Goal: Find specific page/section: Find specific page/section

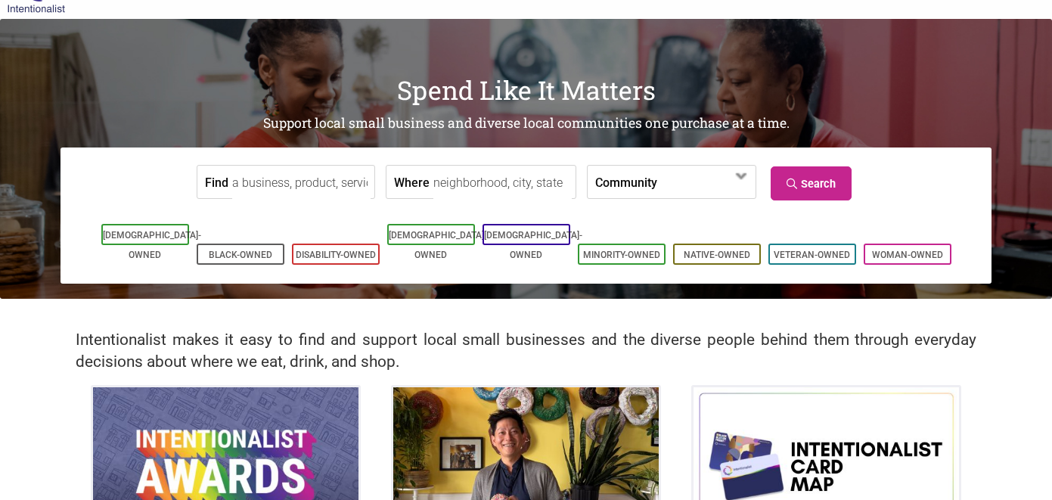
scroll to position [45, 0]
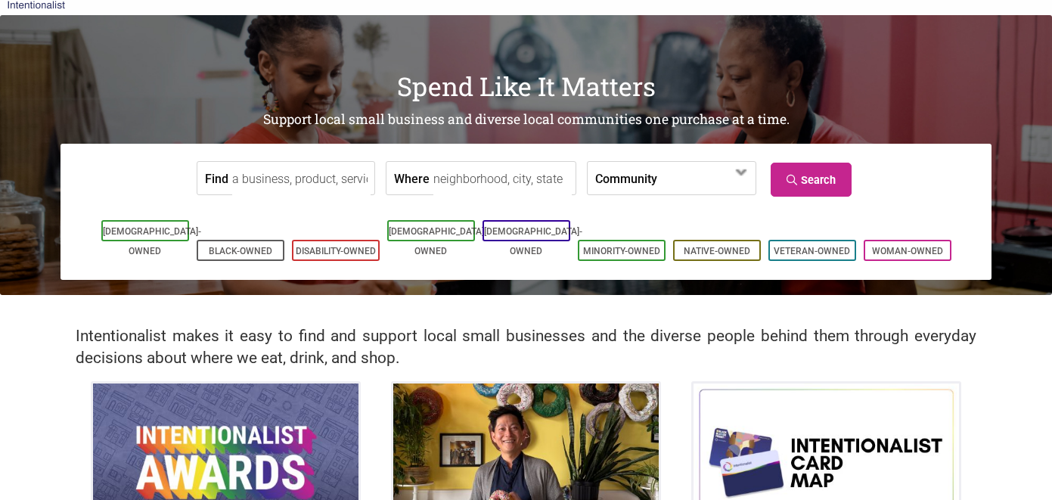
click at [471, 170] on input "Where" at bounding box center [502, 179] width 138 height 34
click at [503, 188] on input "Where" at bounding box center [502, 179] width 138 height 34
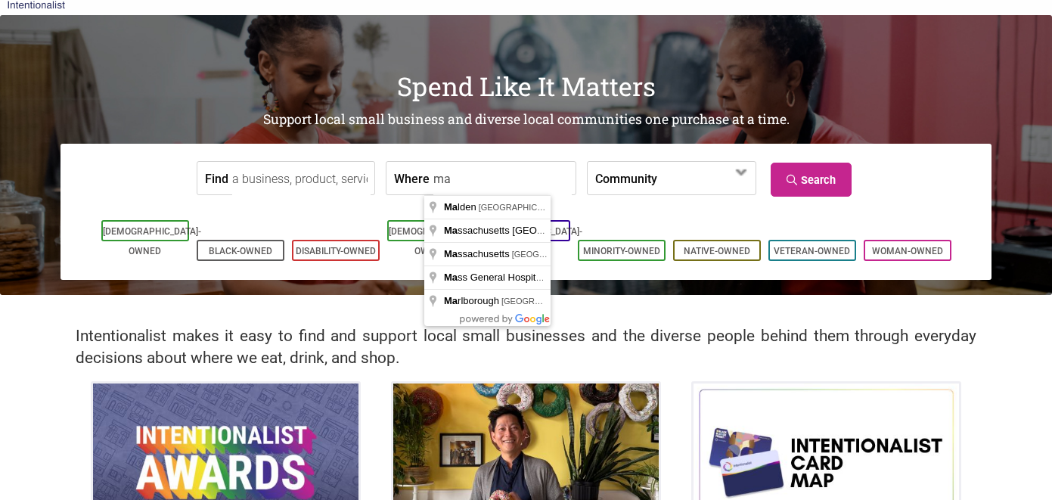
type input "m"
type input "[GEOGRAPHIC_DATA], [GEOGRAPHIC_DATA], [GEOGRAPHIC_DATA]"
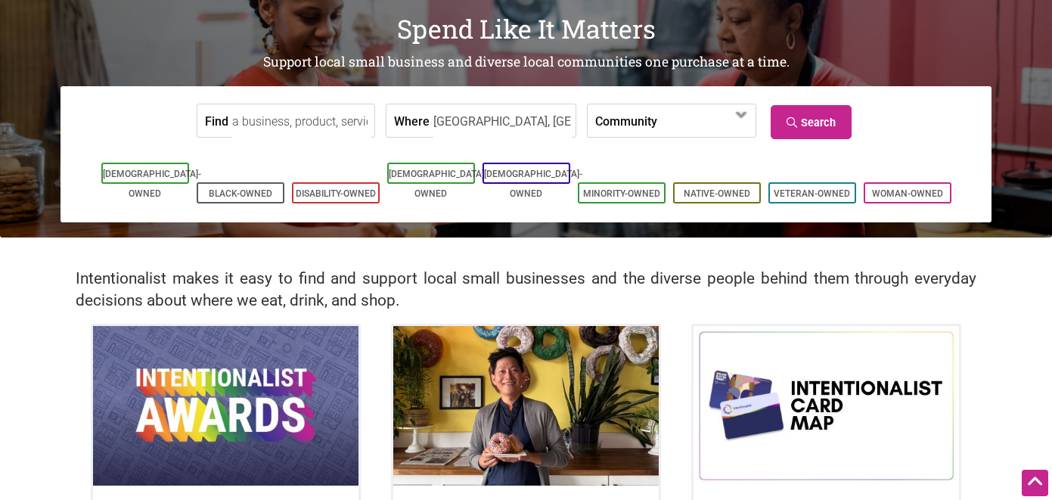
scroll to position [0, 0]
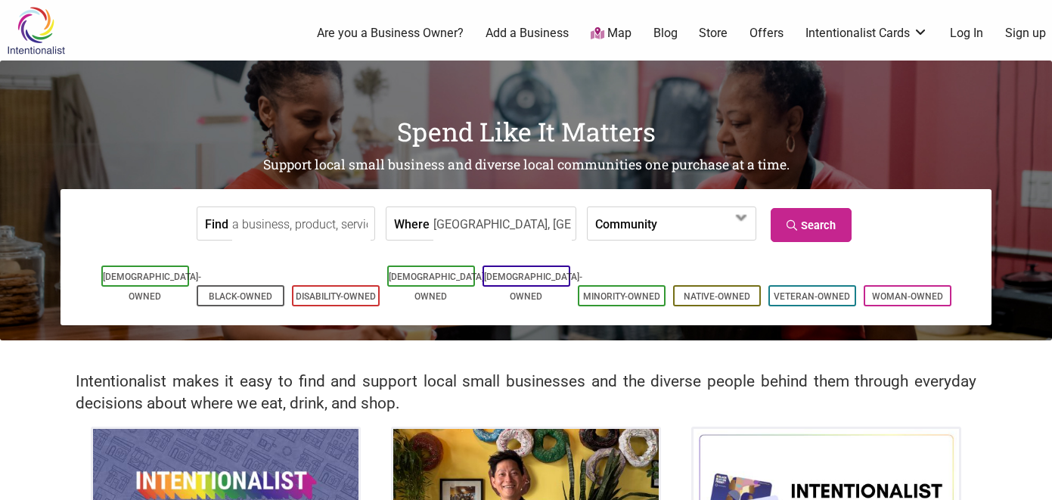
click at [634, 222] on label "Community" at bounding box center [626, 223] width 62 height 33
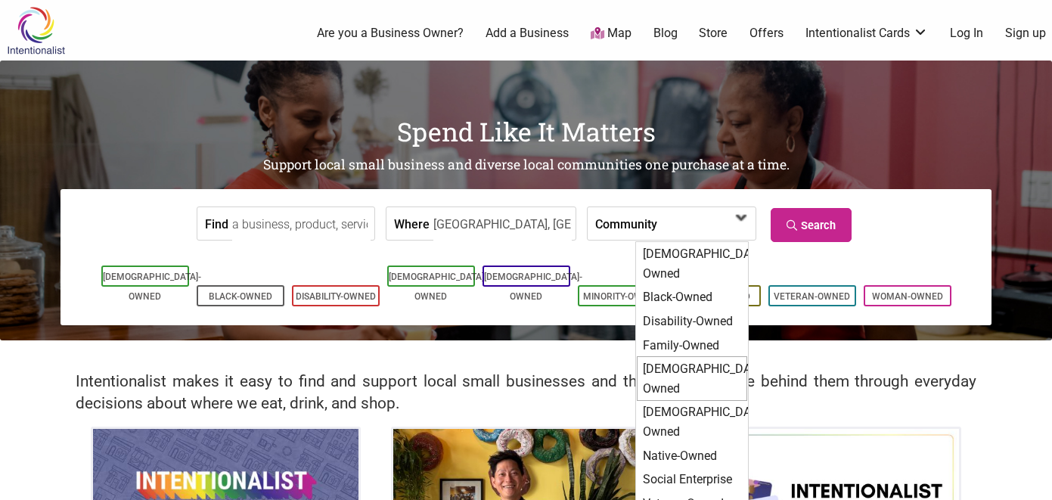
click at [699, 356] on div "[DEMOGRAPHIC_DATA]-Owned" at bounding box center [691, 378] width 110 height 45
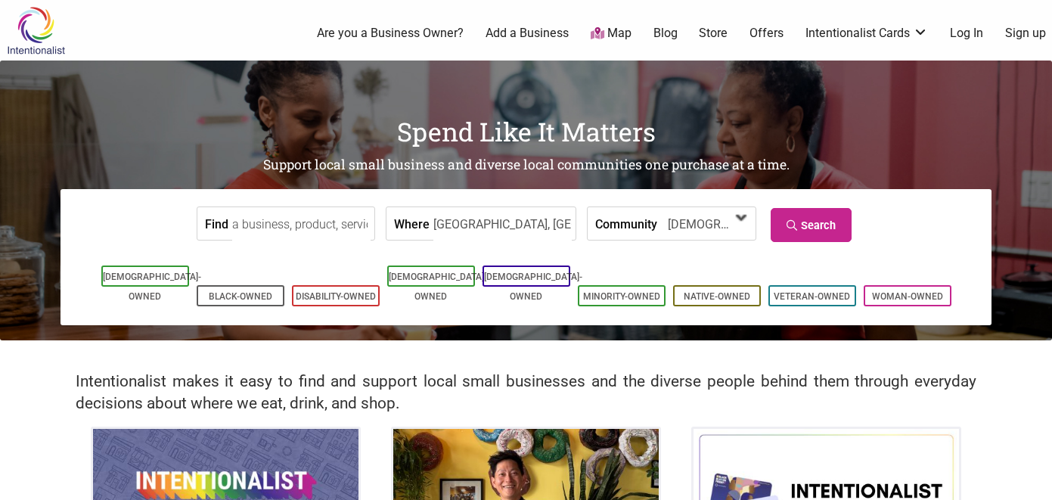
click at [709, 209] on span "[DEMOGRAPHIC_DATA]-Owned" at bounding box center [705, 223] width 97 height 33
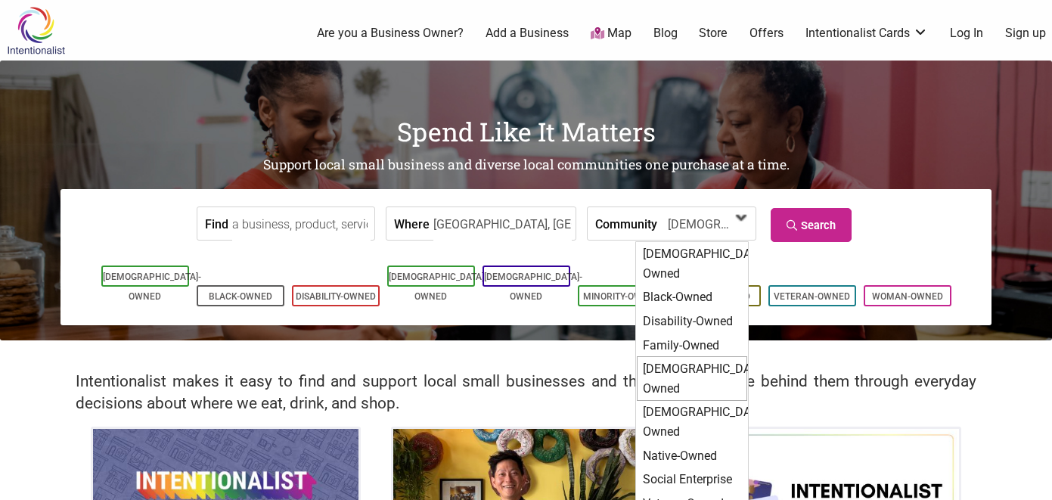
click at [708, 214] on span "[DEMOGRAPHIC_DATA]-Owned" at bounding box center [699, 225] width 65 height 26
click at [810, 216] on link "Search" at bounding box center [810, 225] width 81 height 34
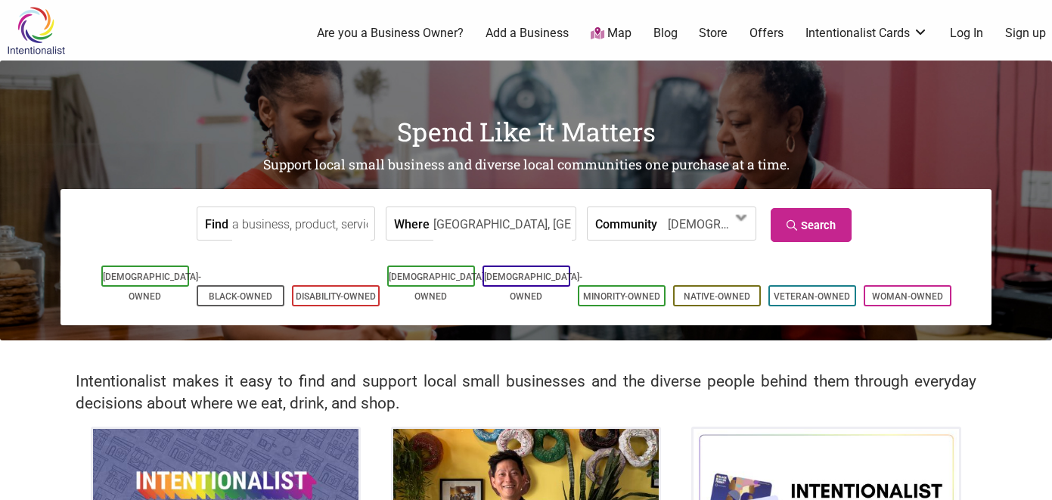
click at [494, 220] on input "[GEOGRAPHIC_DATA], [GEOGRAPHIC_DATA], [GEOGRAPHIC_DATA]" at bounding box center [502, 224] width 138 height 34
click at [819, 227] on link "Search" at bounding box center [810, 225] width 81 height 34
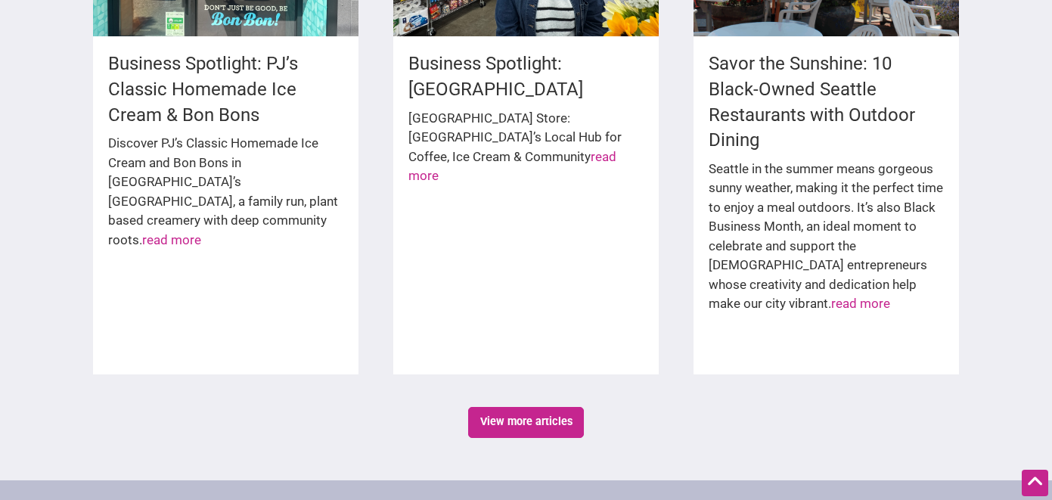
scroll to position [2713, 0]
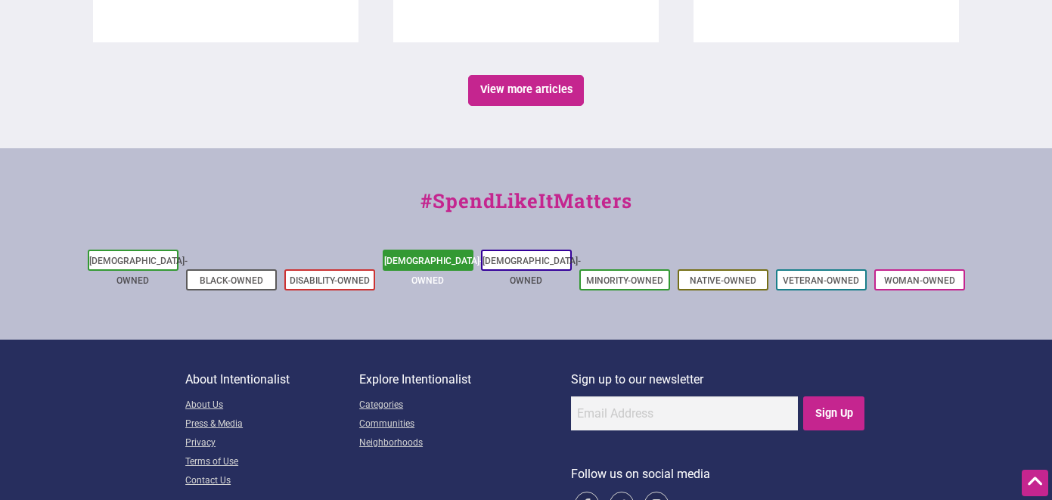
click at [411, 256] on link "[DEMOGRAPHIC_DATA]-Owned" at bounding box center [433, 271] width 98 height 30
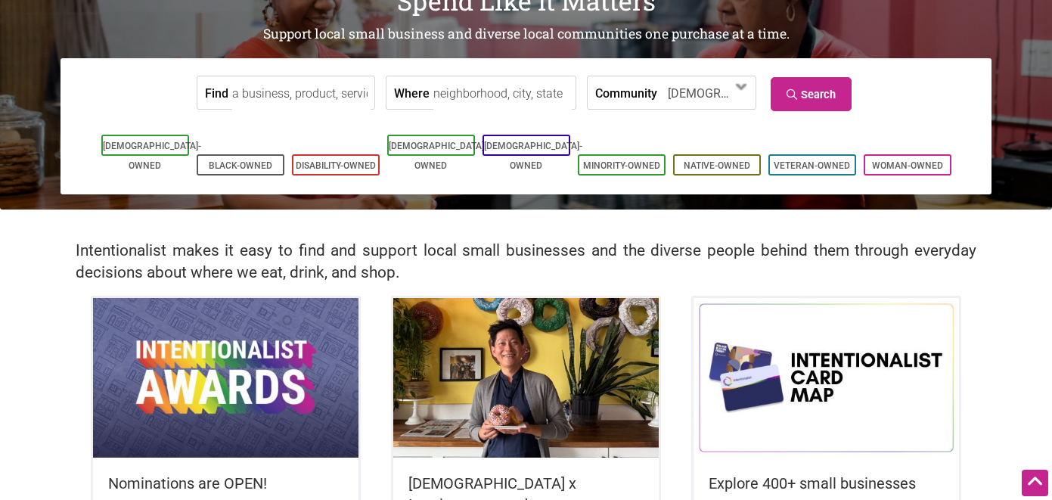
scroll to position [0, 0]
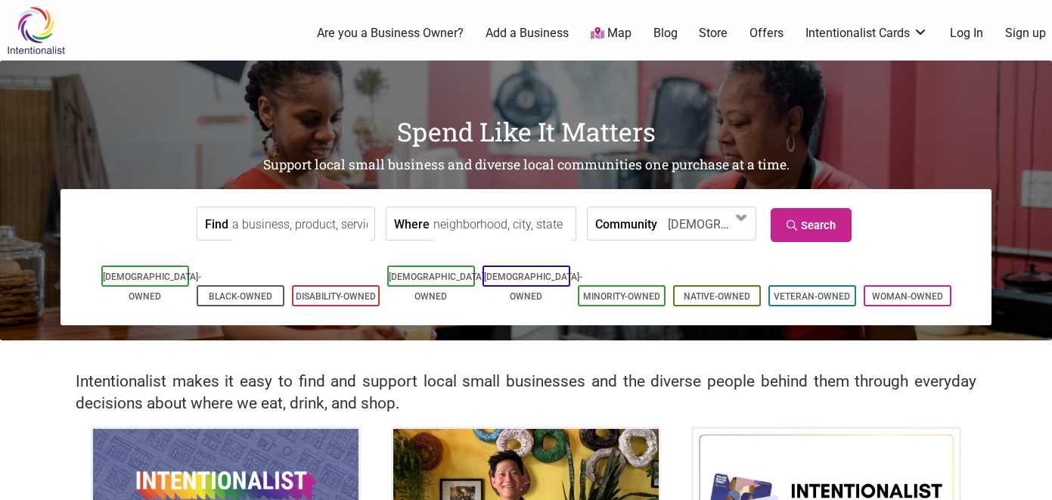
click at [338, 228] on input "Find" at bounding box center [301, 224] width 138 height 34
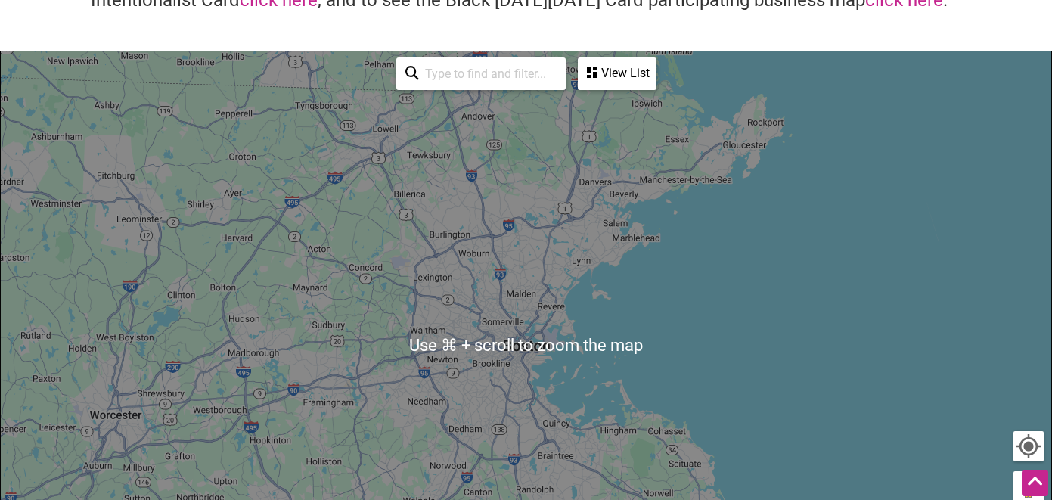
scroll to position [150, 0]
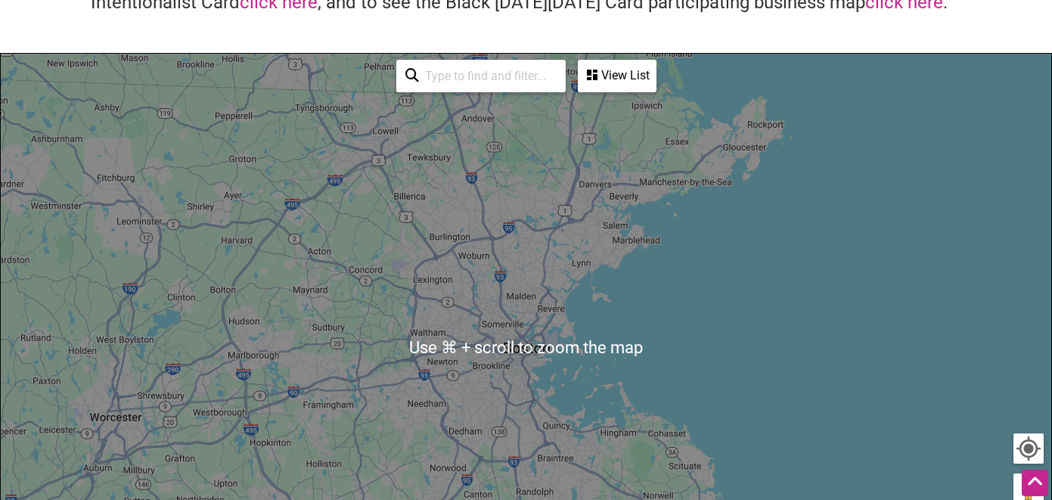
click at [627, 69] on div "View List" at bounding box center [617, 75] width 76 height 29
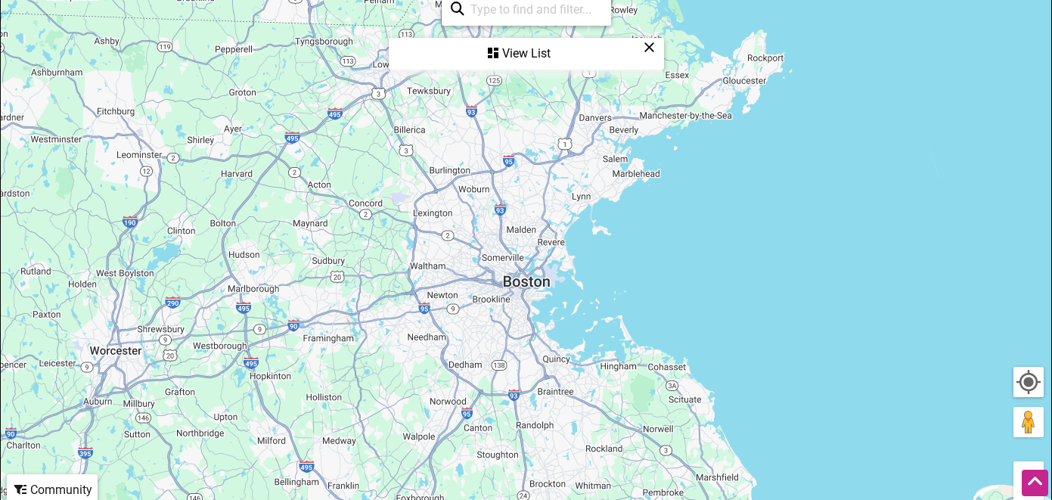
scroll to position [221, 0]
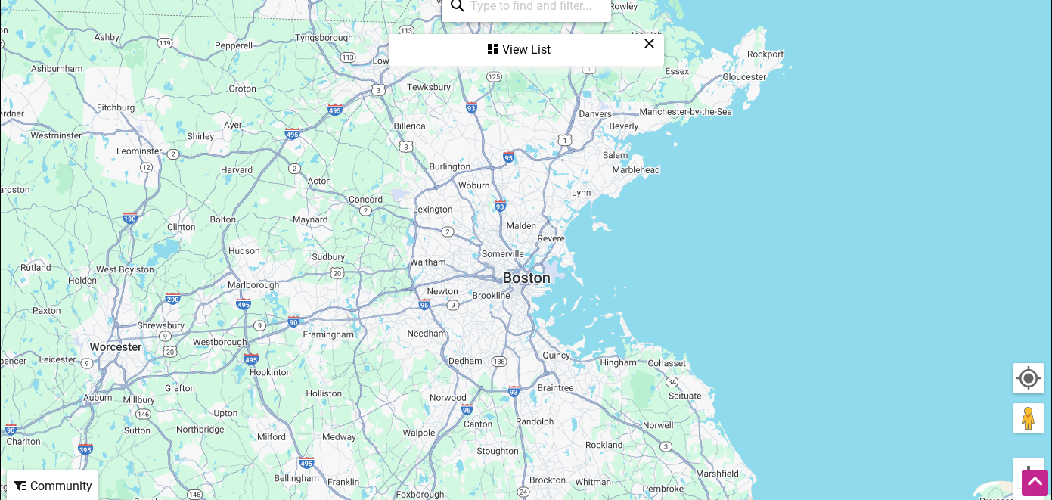
click at [513, 46] on div "View List" at bounding box center [526, 50] width 272 height 29
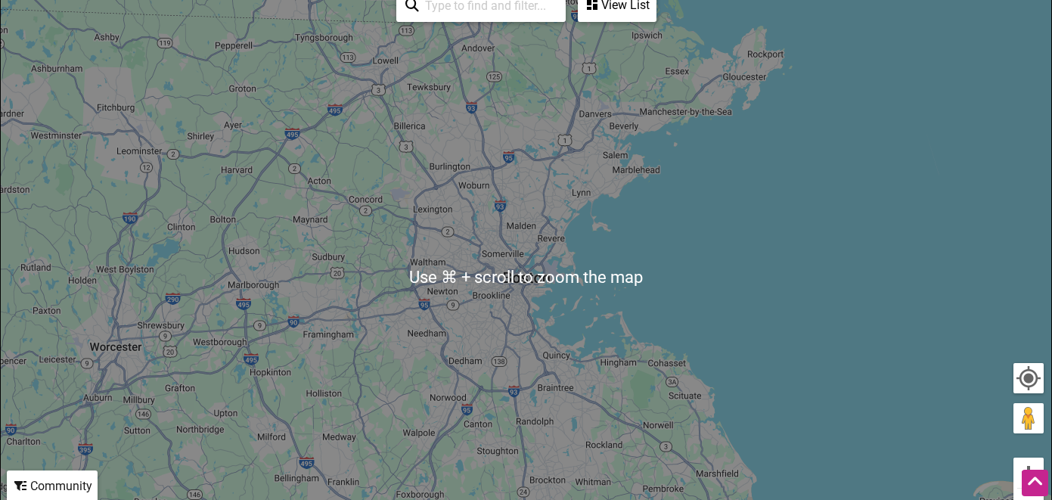
scroll to position [175, 0]
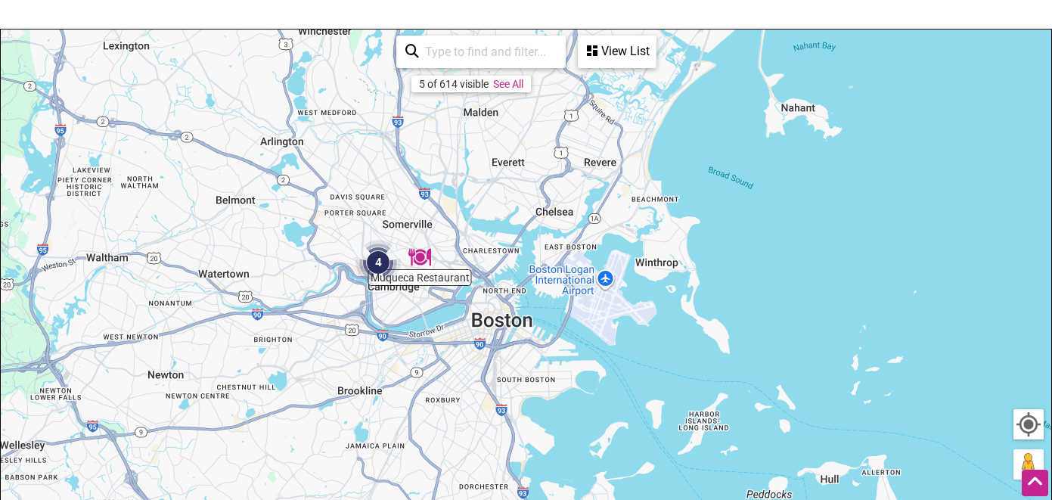
click at [376, 257] on img "4" at bounding box center [377, 262] width 45 height 45
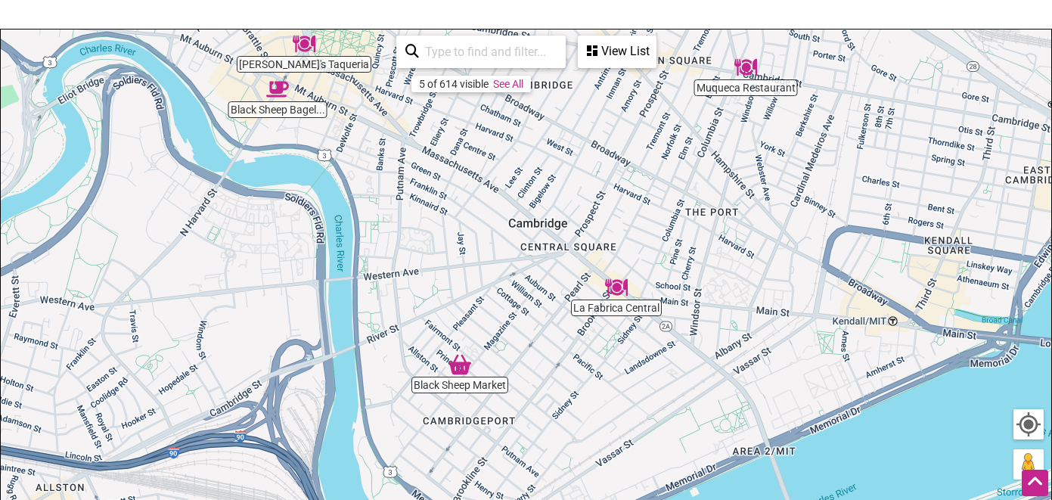
drag, startPoint x: 606, startPoint y: 352, endPoint x: 521, endPoint y: 237, distance: 143.3
click at [521, 237] on div "To navigate, press the arrow keys." at bounding box center [526, 323] width 1050 height 588
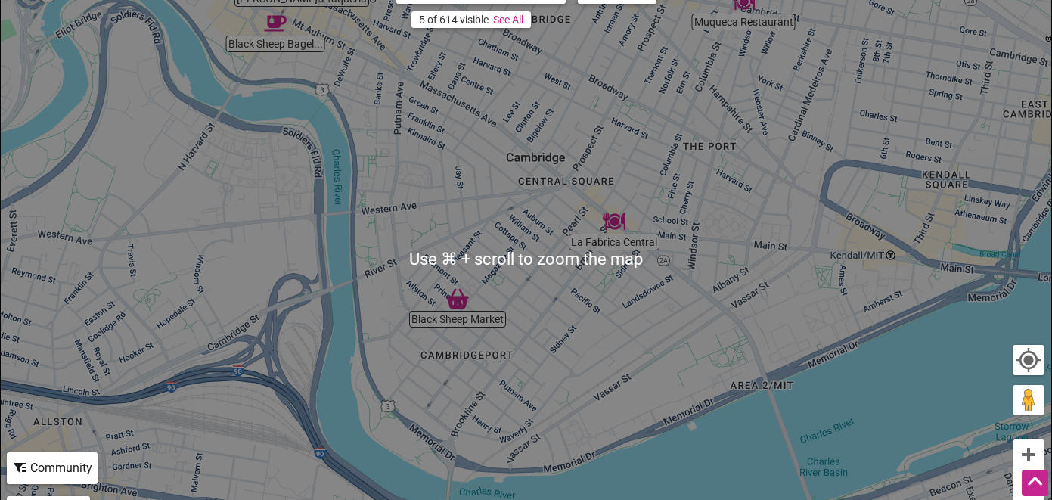
scroll to position [234, 0]
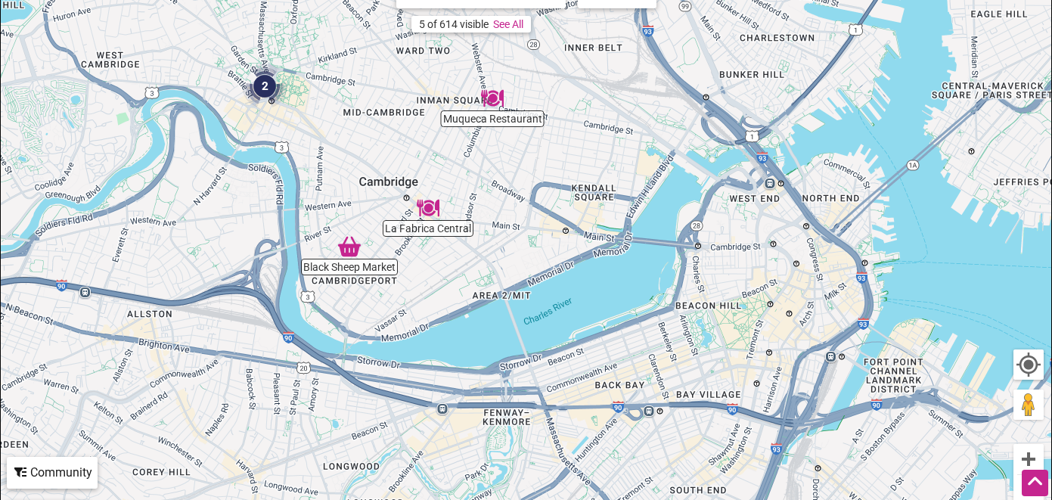
drag, startPoint x: 695, startPoint y: 216, endPoint x: 554, endPoint y: 199, distance: 142.4
click at [554, 199] on div "To navigate, press the arrow keys." at bounding box center [526, 264] width 1050 height 588
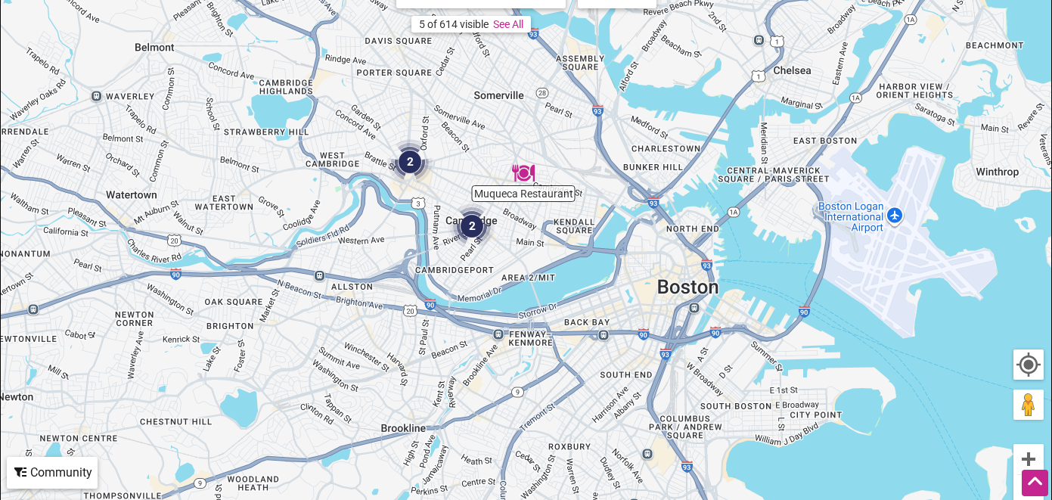
drag, startPoint x: 560, startPoint y: 190, endPoint x: 559, endPoint y: 223, distance: 32.5
click at [559, 223] on div "To navigate, press the arrow keys." at bounding box center [526, 264] width 1050 height 588
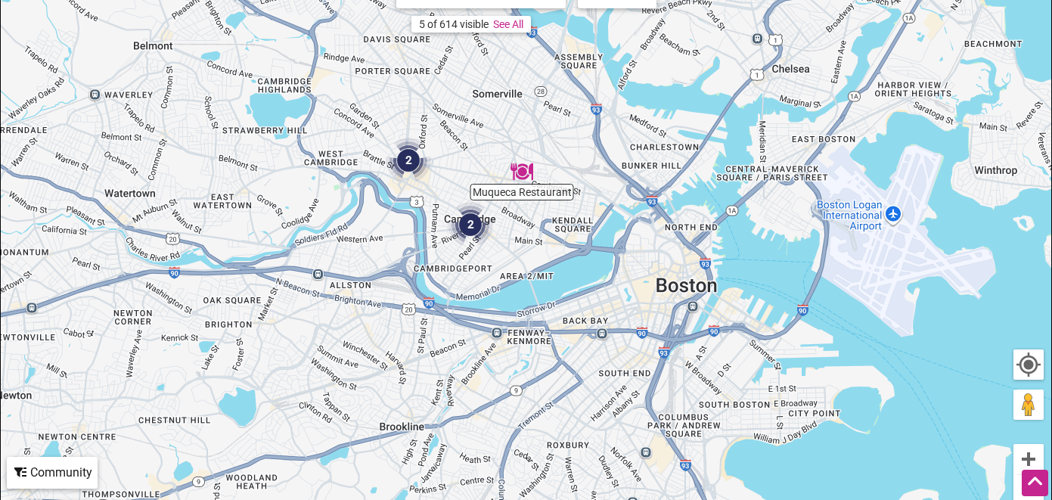
click at [463, 226] on img "2" at bounding box center [470, 224] width 45 height 45
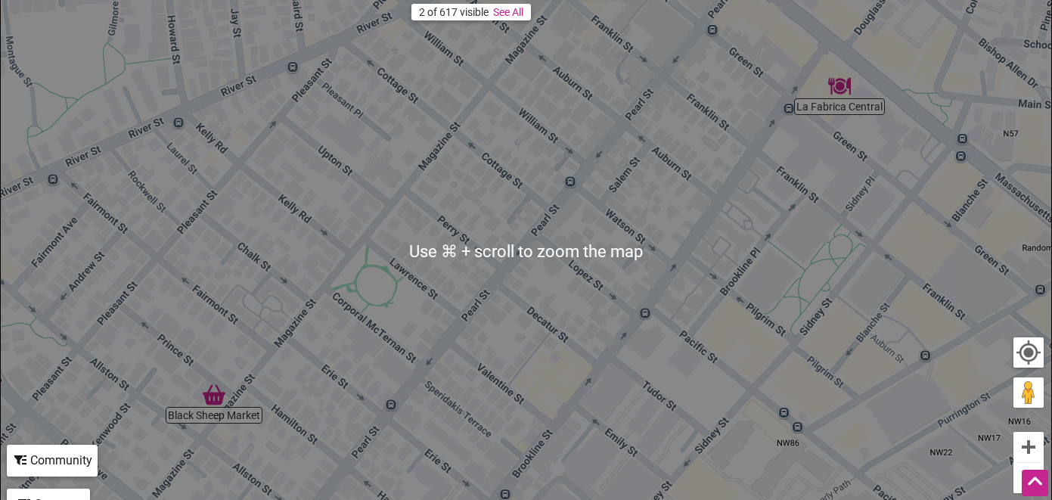
scroll to position [248, 0]
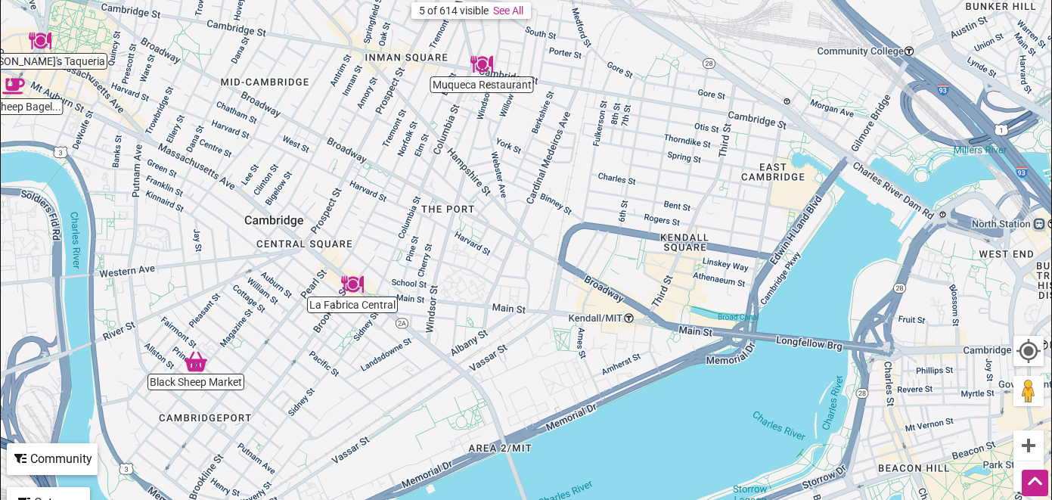
drag, startPoint x: 803, startPoint y: 206, endPoint x: 469, endPoint y: 298, distance: 346.4
click at [469, 298] on div "To navigate, press the arrow keys." at bounding box center [526, 250] width 1050 height 588
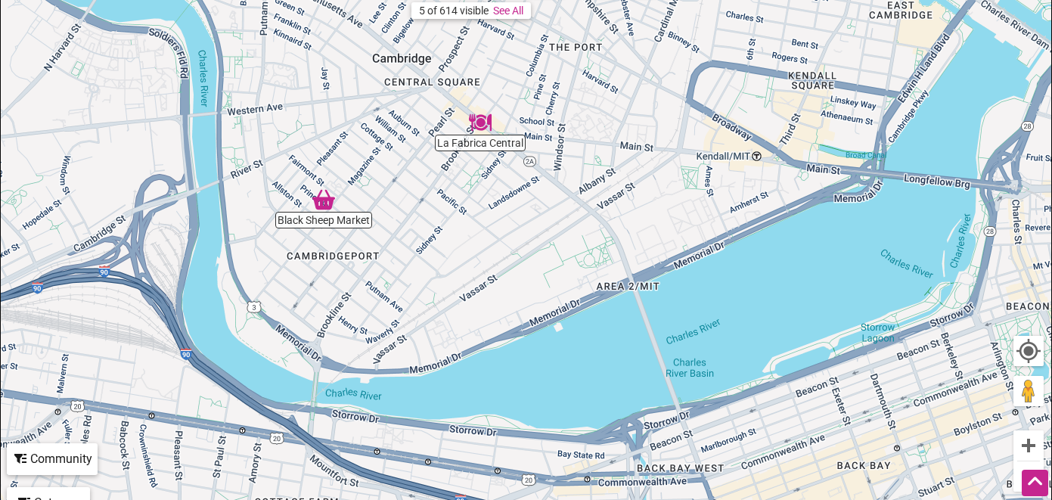
drag, startPoint x: 708, startPoint y: 296, endPoint x: 832, endPoint y: 134, distance: 203.4
click at [832, 134] on div "To navigate, press the arrow keys." at bounding box center [526, 250] width 1050 height 588
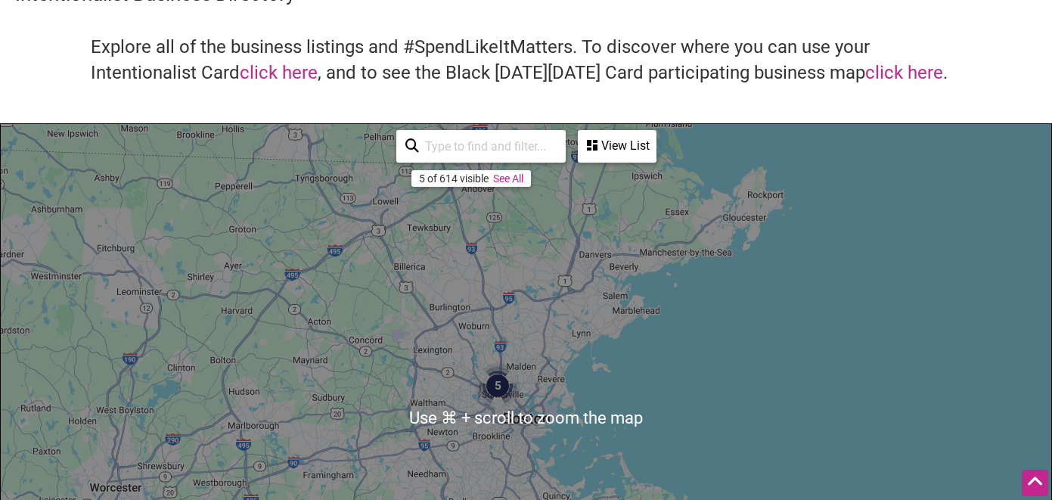
scroll to position [274, 0]
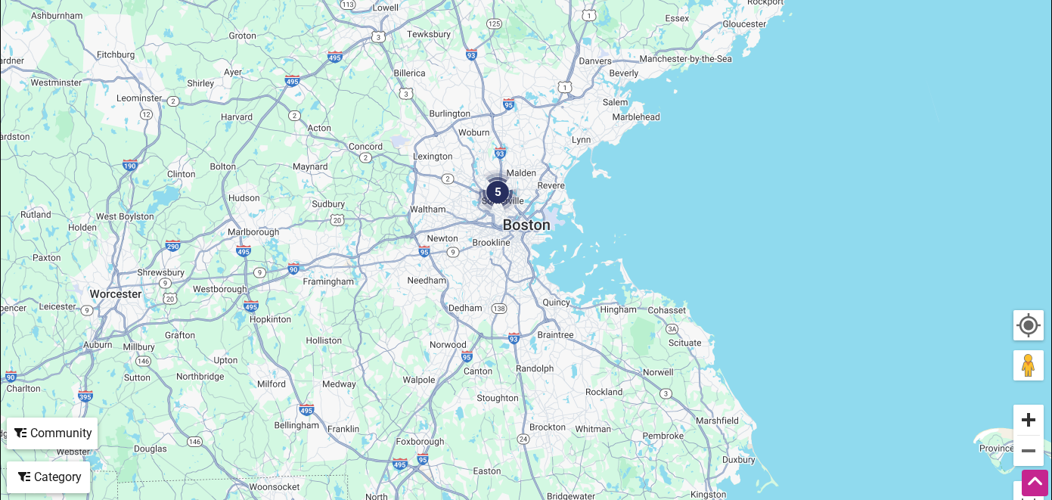
click at [1029, 419] on button "Zoom in" at bounding box center [1028, 419] width 30 height 30
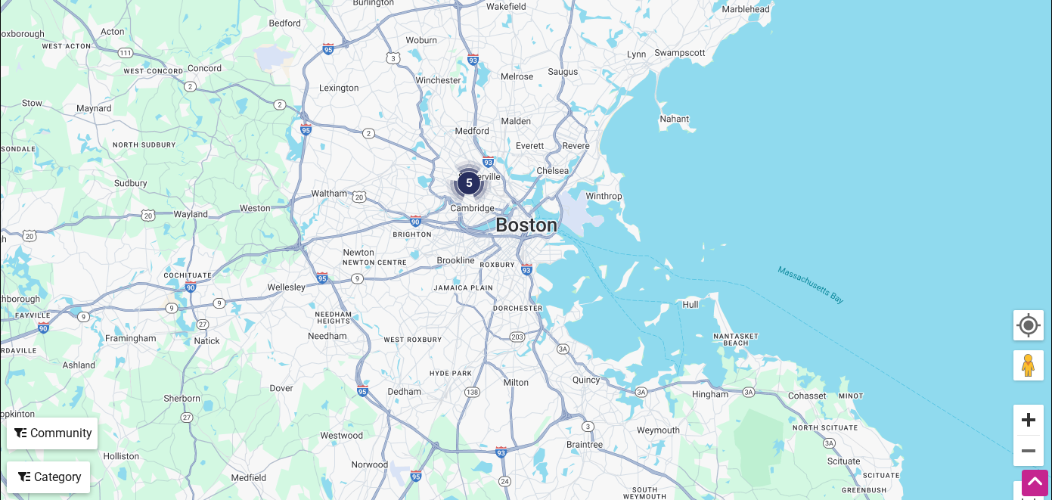
click at [1029, 419] on button "Zoom in" at bounding box center [1028, 419] width 30 height 30
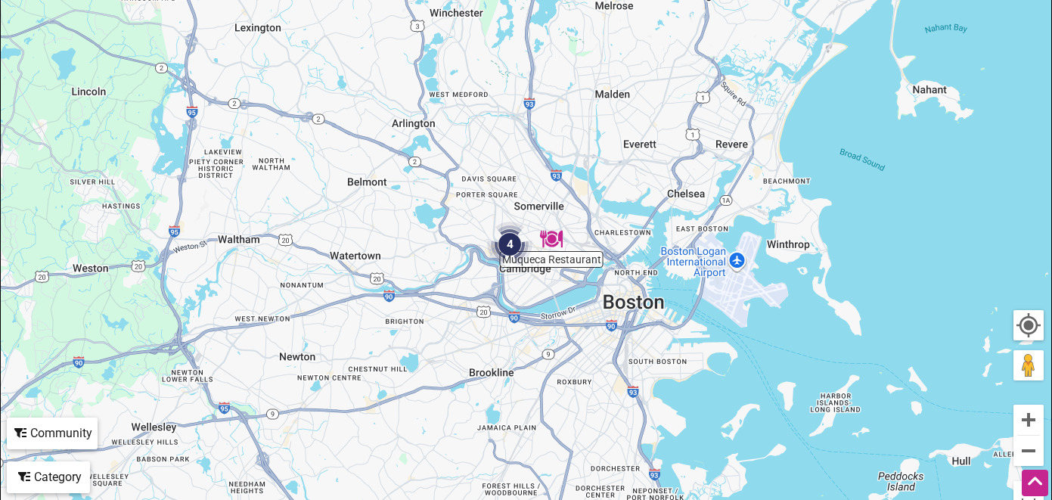
drag, startPoint x: 490, startPoint y: 171, endPoint x: 609, endPoint y: 253, distance: 145.1
click at [609, 254] on div "To navigate, press the arrow keys." at bounding box center [526, 224] width 1050 height 588
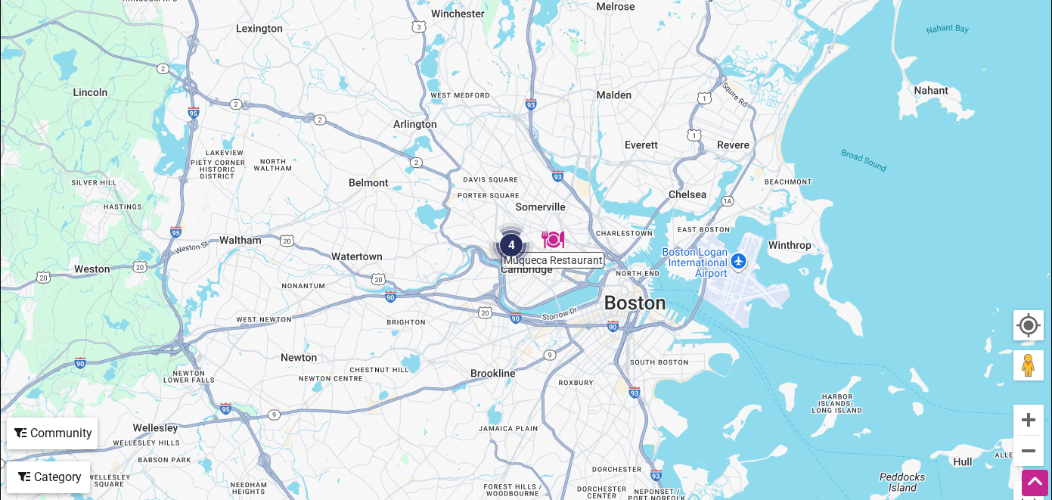
click at [510, 250] on img "4" at bounding box center [510, 244] width 45 height 45
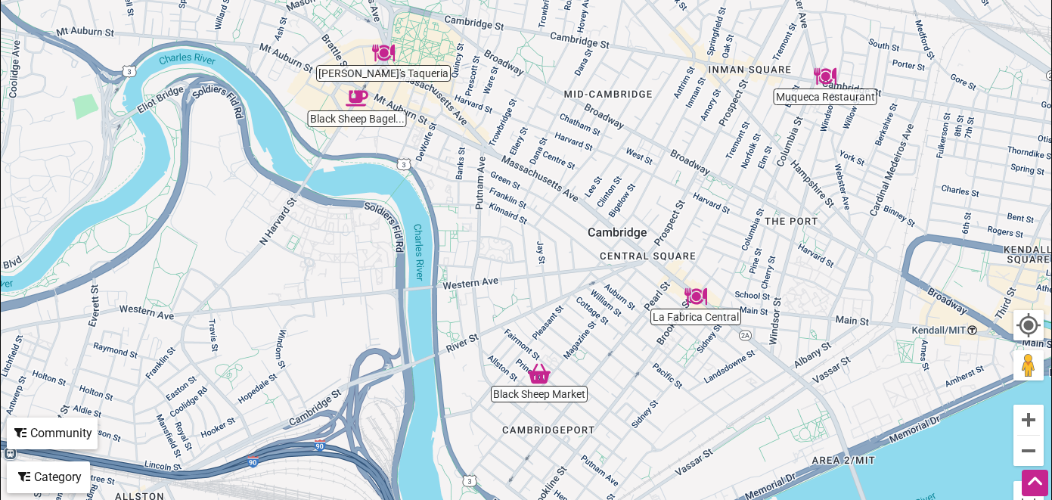
scroll to position [0, 0]
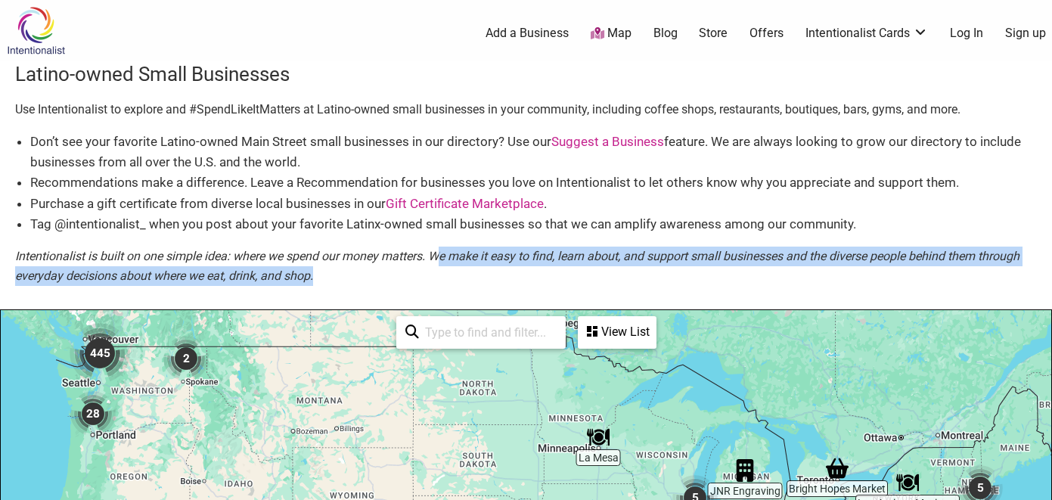
drag, startPoint x: 446, startPoint y: 281, endPoint x: 438, endPoint y: 254, distance: 28.2
click at [438, 254] on p "Intentionalist is built on one simple idea: where we spend our money matters. W…" at bounding box center [525, 265] width 1021 height 39
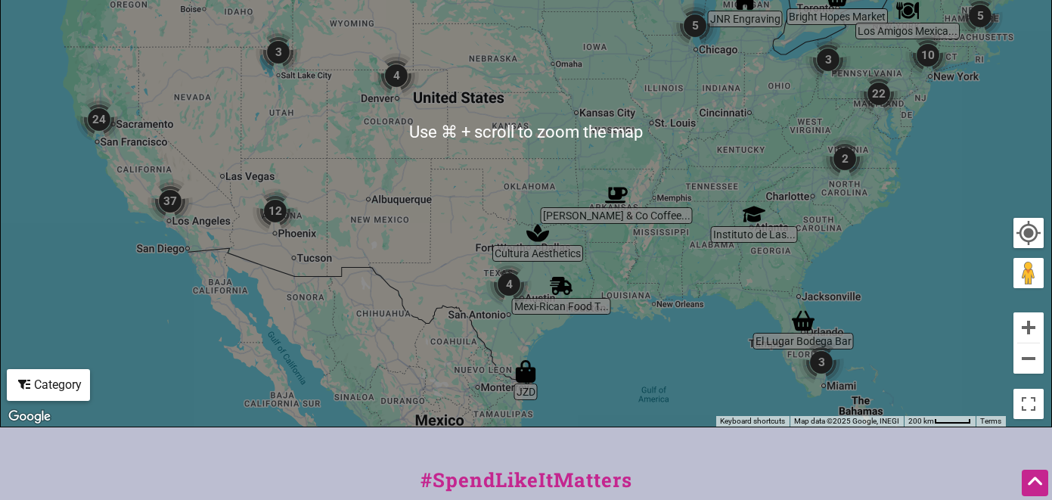
scroll to position [487, 0]
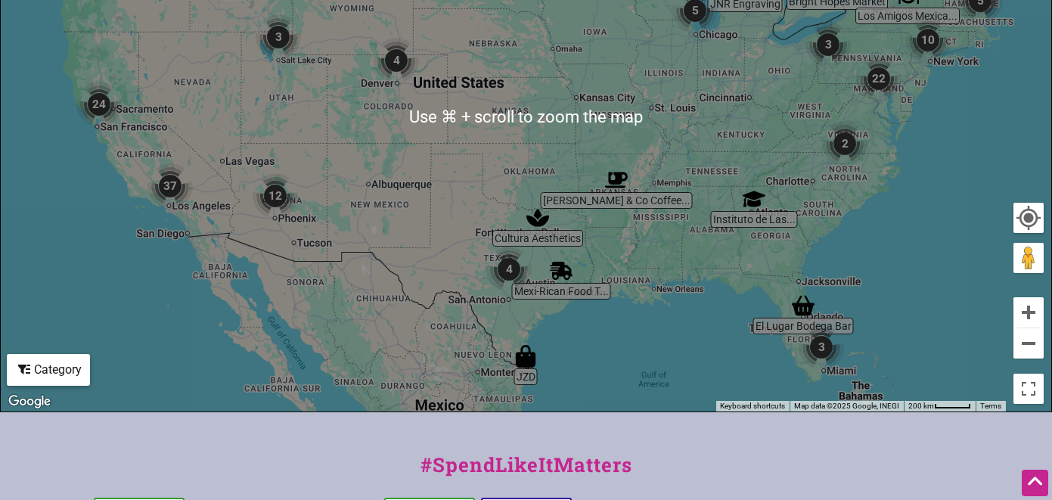
click at [821, 345] on img "3" at bounding box center [820, 346] width 45 height 45
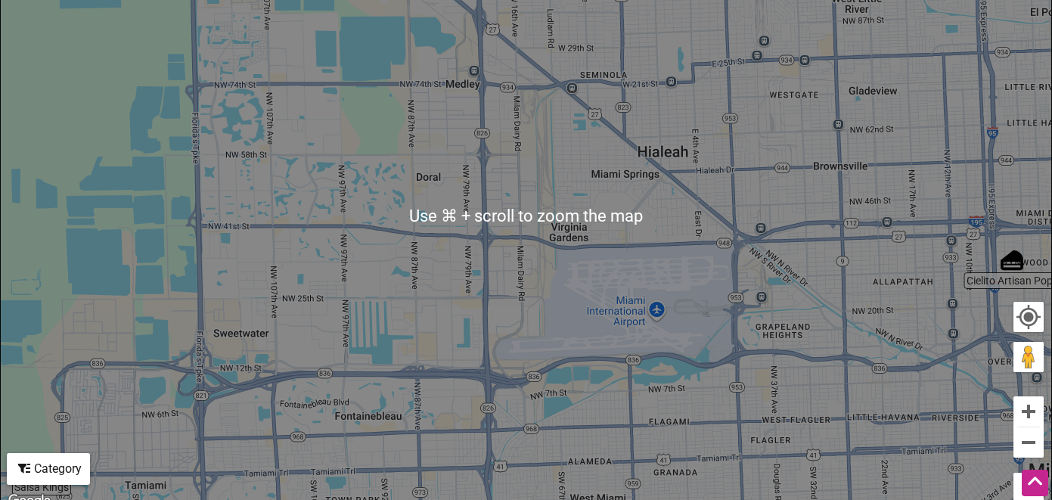
scroll to position [386, 0]
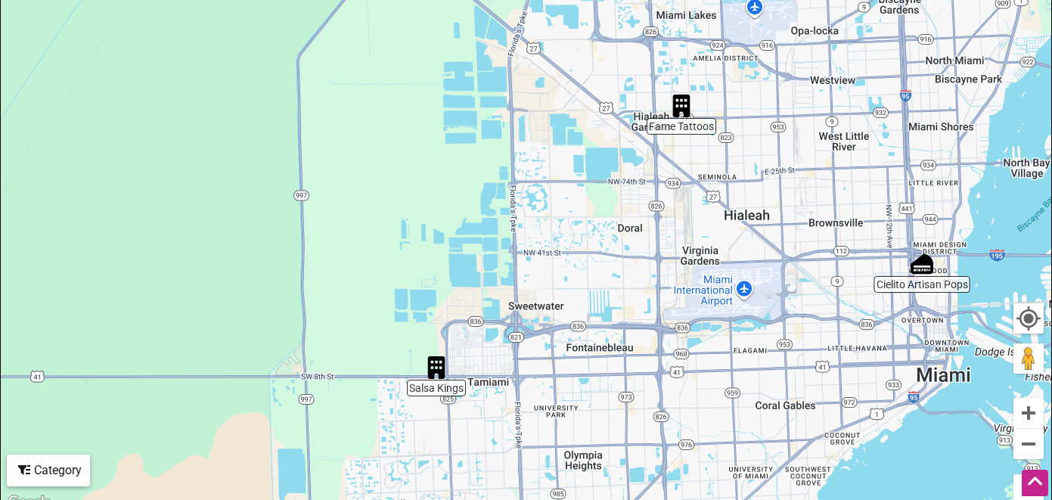
click at [1033, 324] on div at bounding box center [1027, 318] width 27 height 27
